Goal: Transaction & Acquisition: Purchase product/service

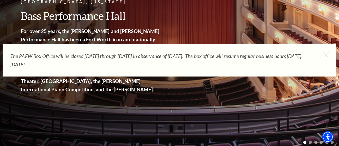
scroll to position [83, 0]
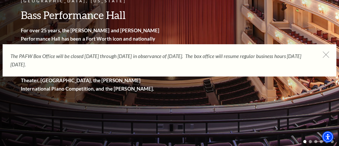
click at [325, 54] on icon at bounding box center [326, 55] width 7 height 7
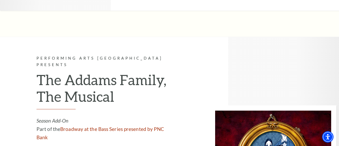
scroll to position [1039, 0]
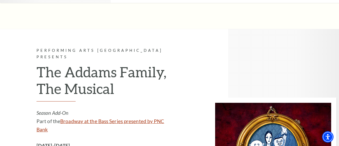
click at [73, 118] on link "Broadway at the Bass Series presented by PNC Bank" at bounding box center [101, 125] width 128 height 14
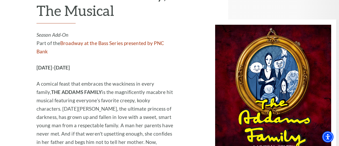
scroll to position [1118, 0]
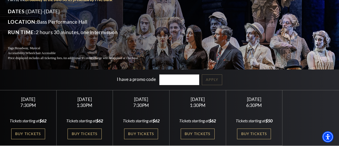
scroll to position [47, 0]
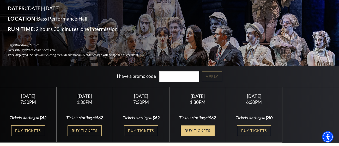
click at [197, 130] on link "Buy Tickets" at bounding box center [198, 131] width 34 height 11
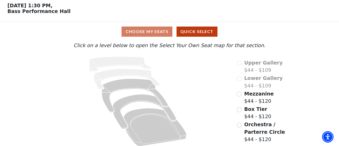
scroll to position [25, 0]
